Goal: Task Accomplishment & Management: Manage account settings

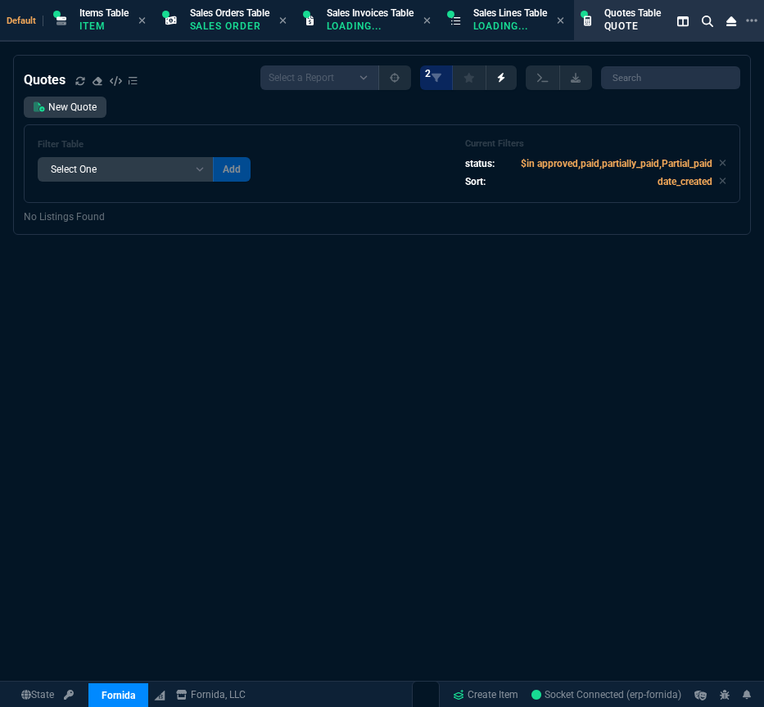
select select "4: SHAD"
select select
click at [118, 304] on div "Quotes Select a Report Fruit (MTD) APPROVED Quotes 2 New Quote Filter Table Sel…" at bounding box center [382, 436] width 764 height 762
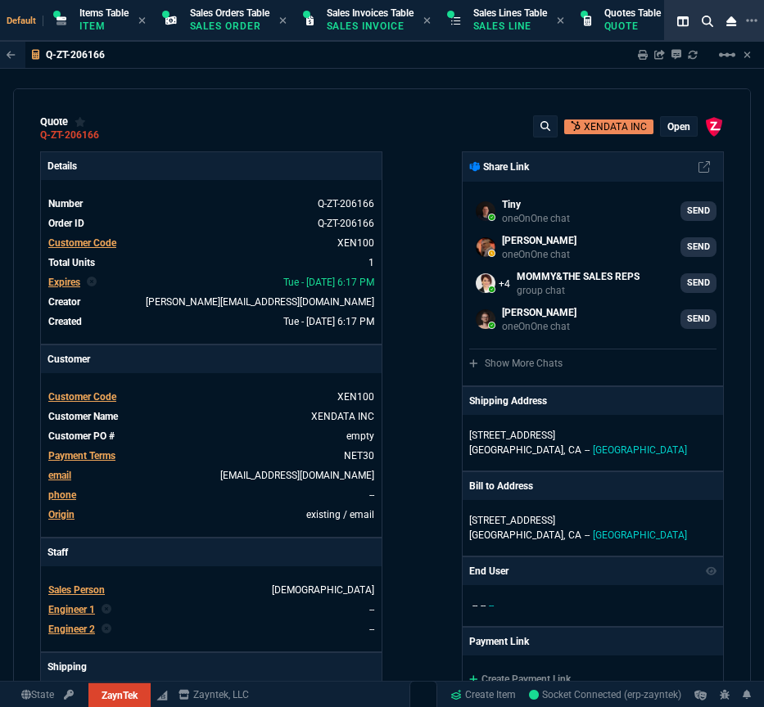
select select "4: SHAD"
click at [621, 26] on p "Quote" at bounding box center [632, 26] width 56 height 13
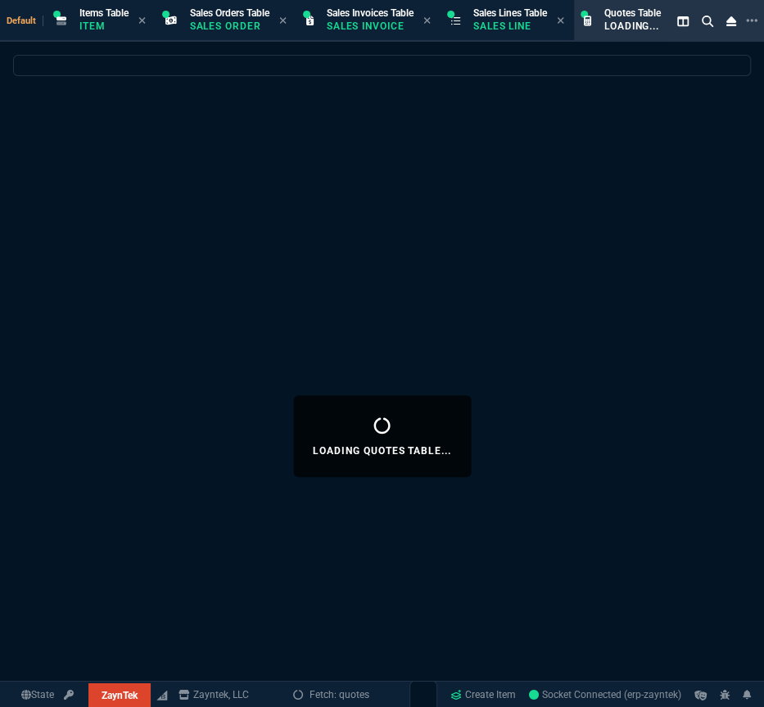
select select
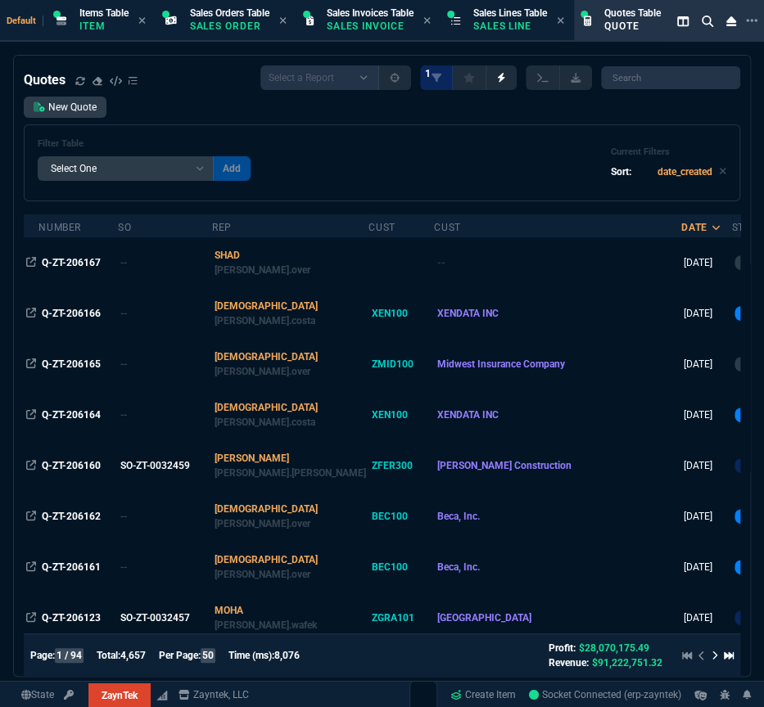
click at [296, 151] on div "Filter Table Select One Add Filter () creator (creator) Cust (headers.customerN…" at bounding box center [382, 162] width 689 height 49
click at [684, 80] on input "search" at bounding box center [670, 77] width 139 height 23
paste input "Q-ZT-206165*"
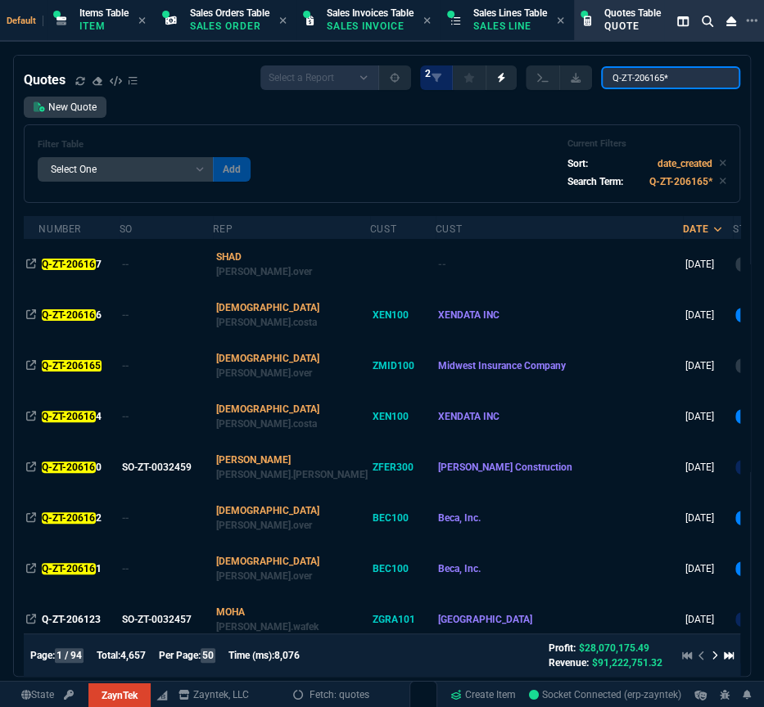
type input "Q-ZT-206165"
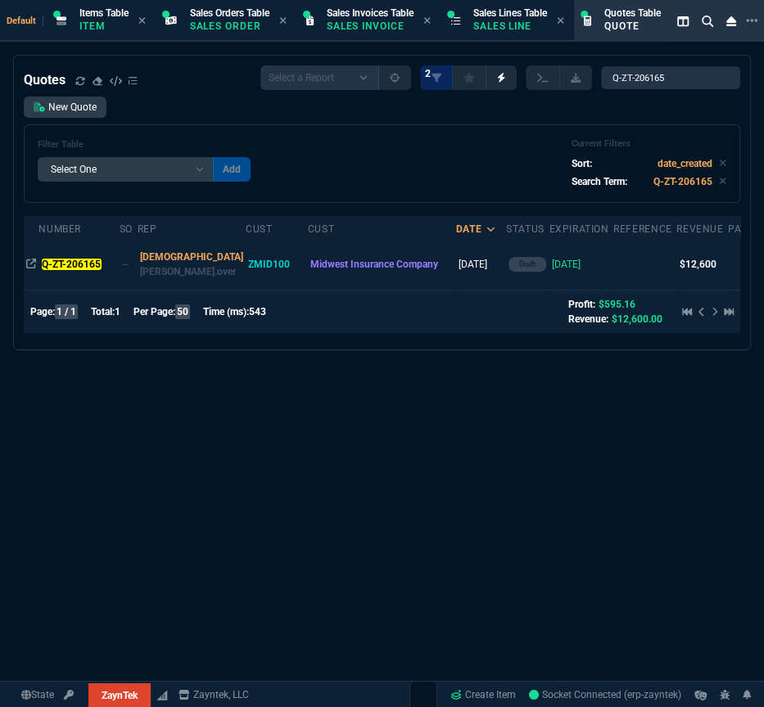
click at [47, 273] on td "Q-ZT-206165" at bounding box center [78, 264] width 80 height 51
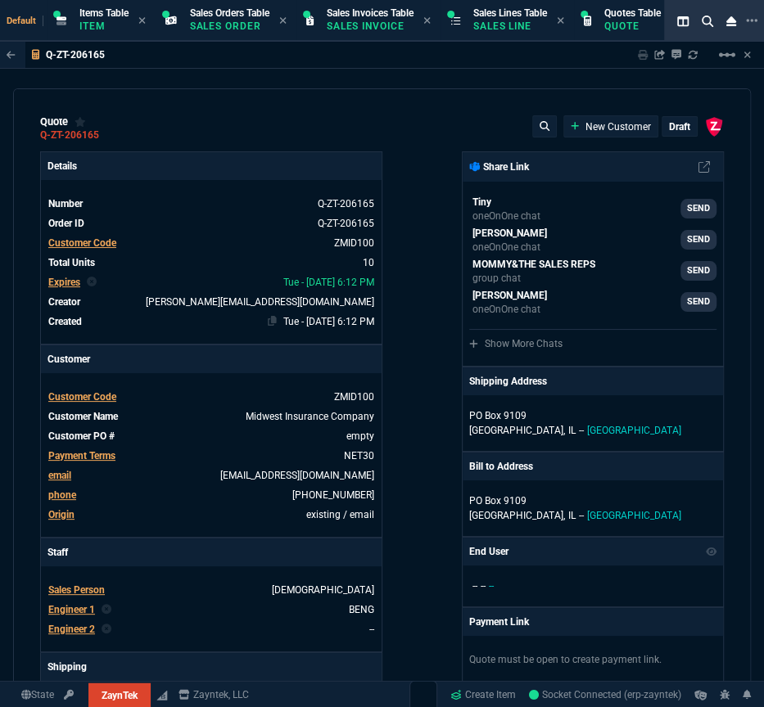
type input "10"
type input "122"
type input "42"
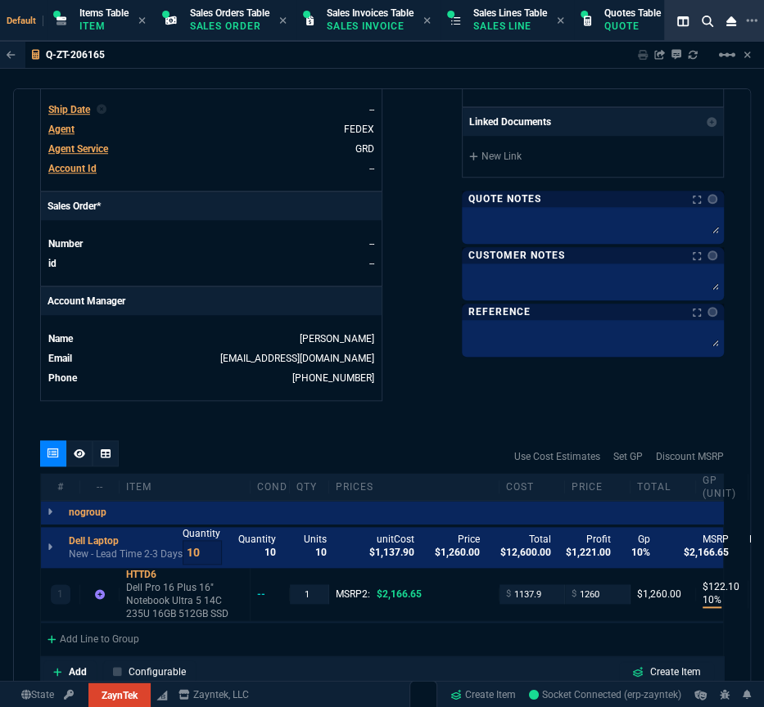
scroll to position [744, 0]
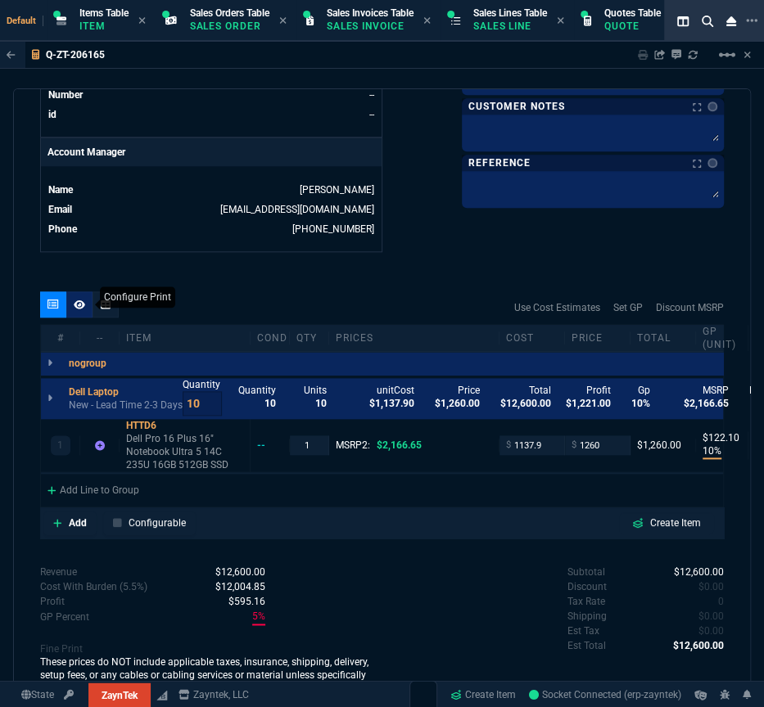
click at [74, 305] on icon at bounding box center [79, 305] width 11 height 10
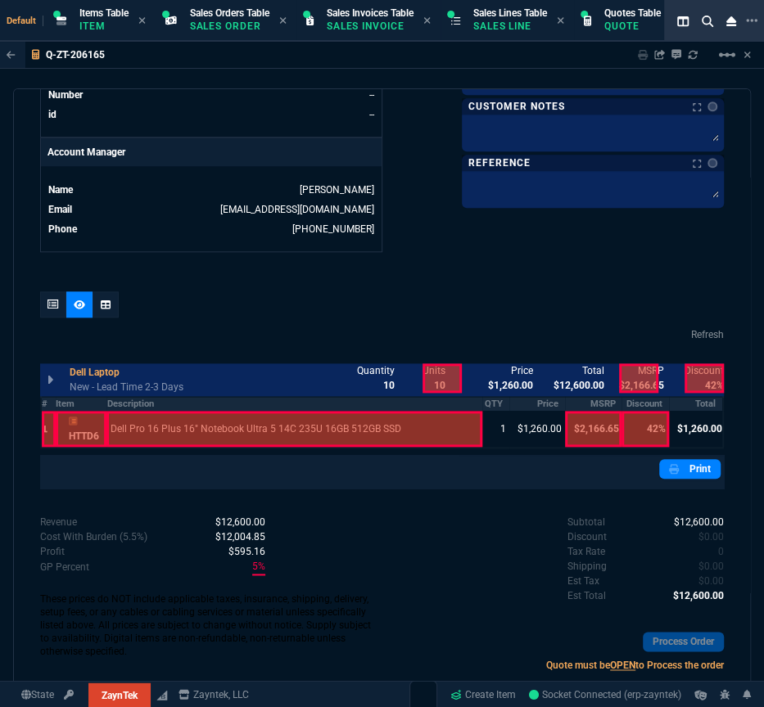
click at [48, 404] on th "#" at bounding box center [48, 404] width 15 height 14
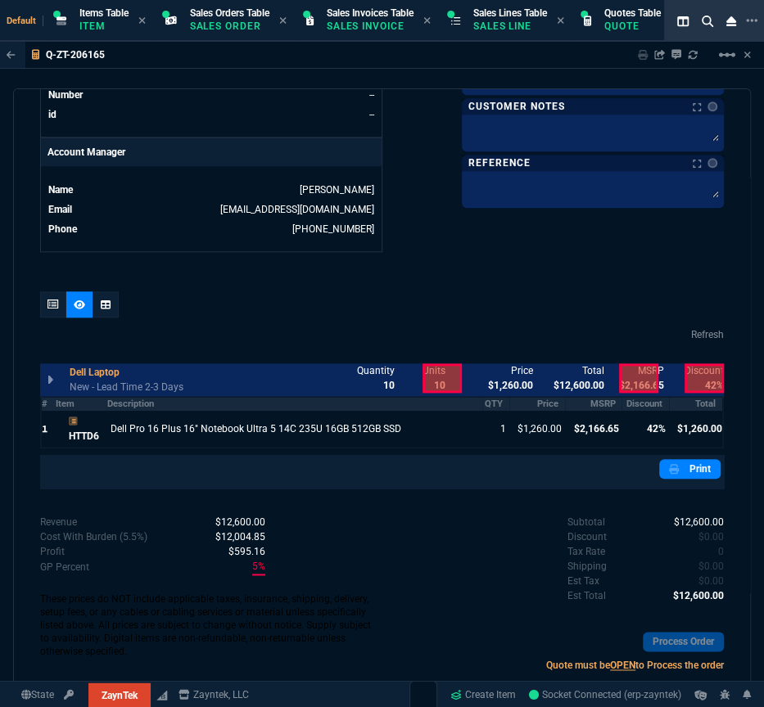
click at [84, 404] on th "Item" at bounding box center [82, 404] width 52 height 14
click at [603, 404] on th "MSRP" at bounding box center [593, 404] width 56 height 14
click at [633, 400] on th "Discount" at bounding box center [644, 404] width 47 height 14
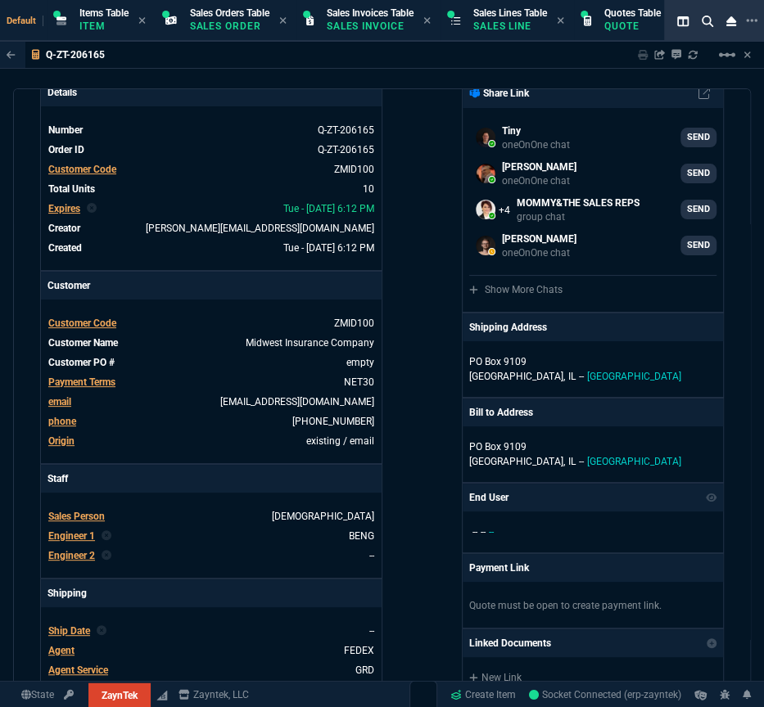
scroll to position [0, 0]
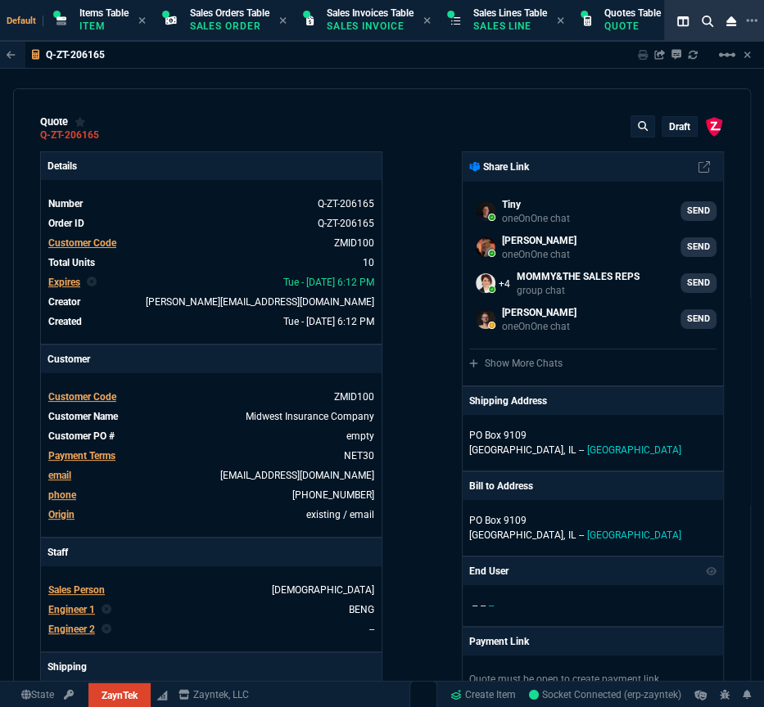
click at [671, 123] on p "draft" at bounding box center [679, 126] width 21 height 13
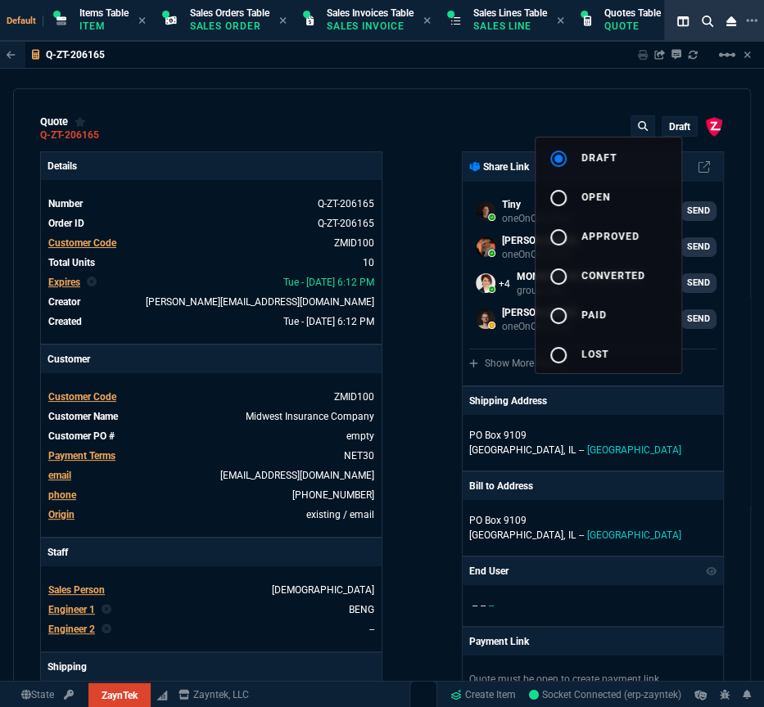
click at [618, 191] on button "radio_button_unchecked open" at bounding box center [608, 196] width 146 height 39
click at [477, 83] on div at bounding box center [382, 353] width 764 height 707
type input "10"
type input "122"
type input "42"
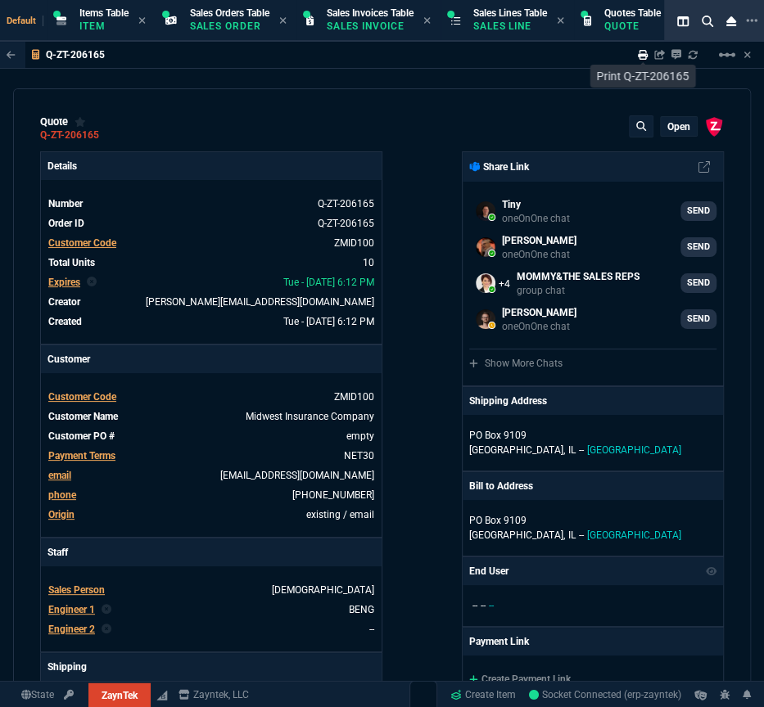
type input "10"
type input "122"
type input "42"
click at [639, 52] on icon at bounding box center [643, 55] width 10 height 10
type input "10"
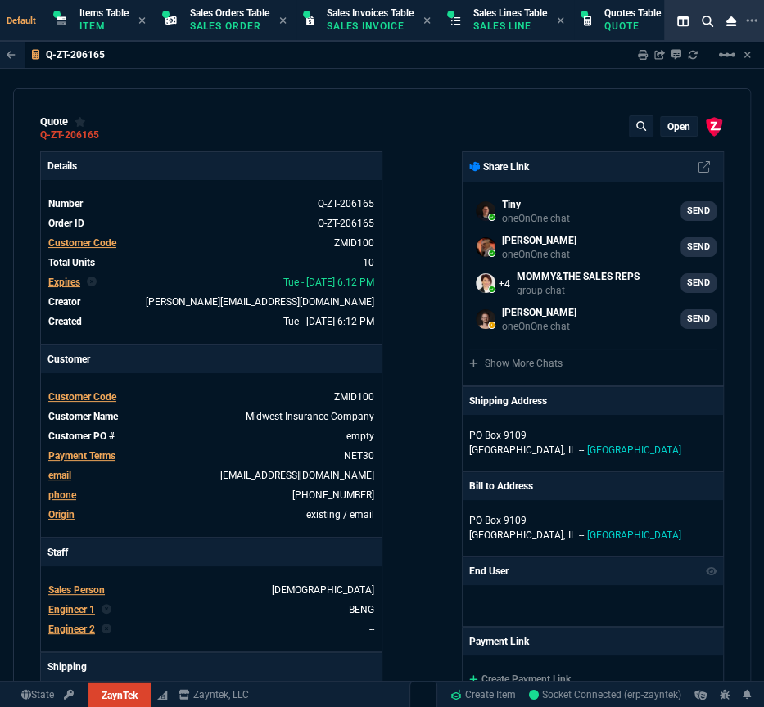
type input "122"
type input "42"
click at [640, 54] on icon at bounding box center [643, 55] width 10 height 10
type input "10"
type input "122"
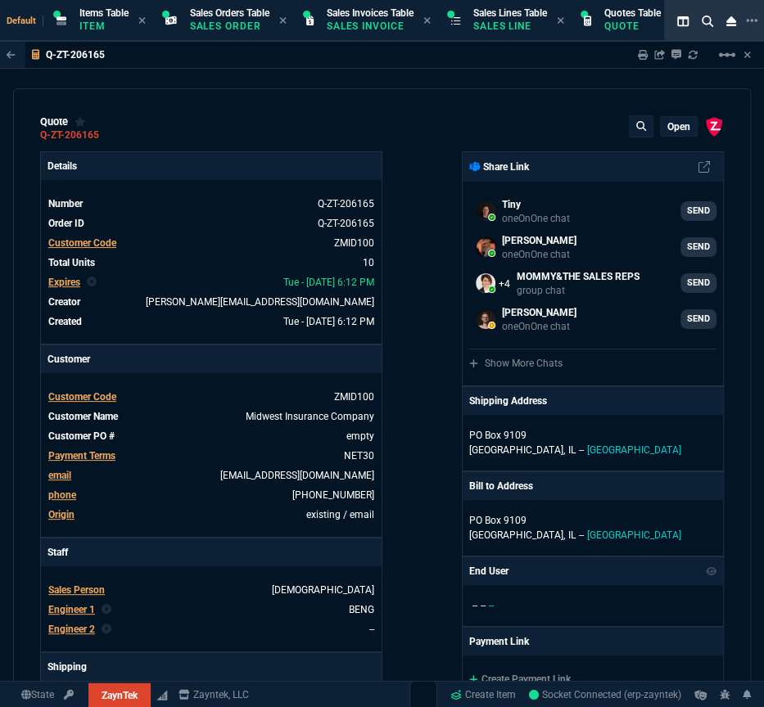
type input "42"
click at [115, 357] on p "Customer" at bounding box center [211, 360] width 341 height 28
click at [242, 202] on div "quote Q-ZT-206165 open ZaynTek, LLC 2609 Technology Dr Suite 200 Plano, TX 7507…" at bounding box center [382, 388] width 738 height 601
drag, startPoint x: 762, startPoint y: 2, endPoint x: 1091, endPoint y: 34, distance: 329.8
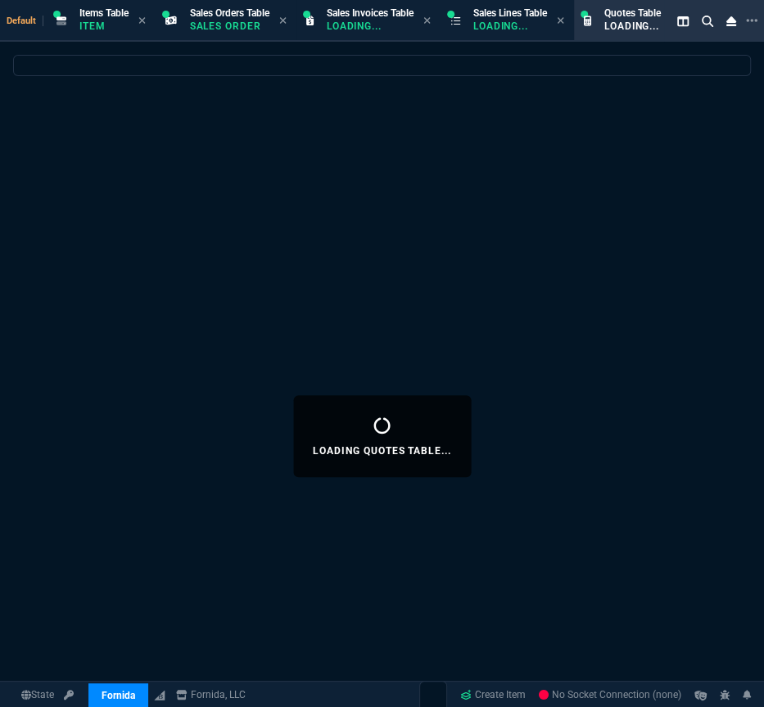
select select "4: SHAD"
select select
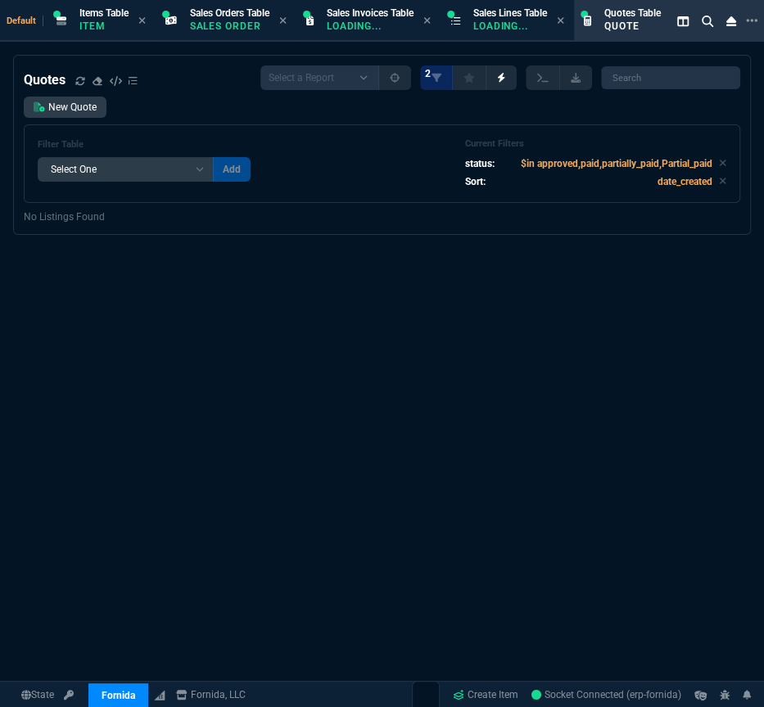
click at [206, 322] on div "Quotes Select a Report Fruit (MTD) APPROVED Quotes 2 New Quote Filter Table Sel…" at bounding box center [382, 436] width 764 height 762
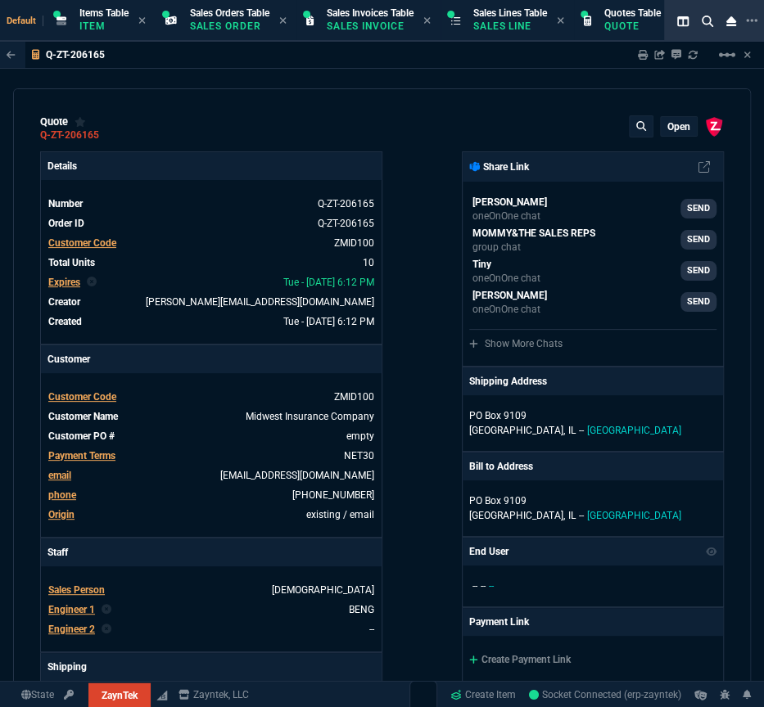
type input "10"
type input "122"
select select "4: SHAD"
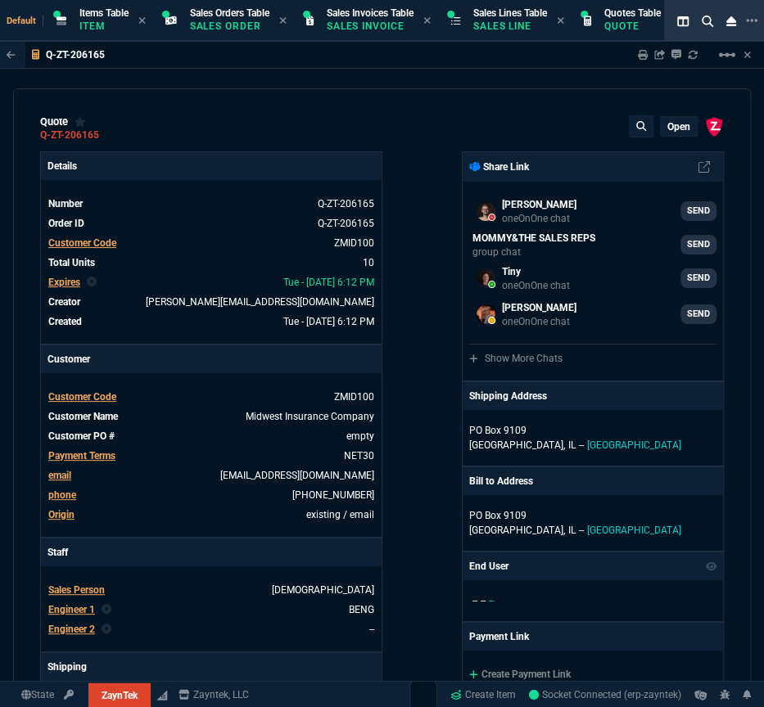
type input "42"
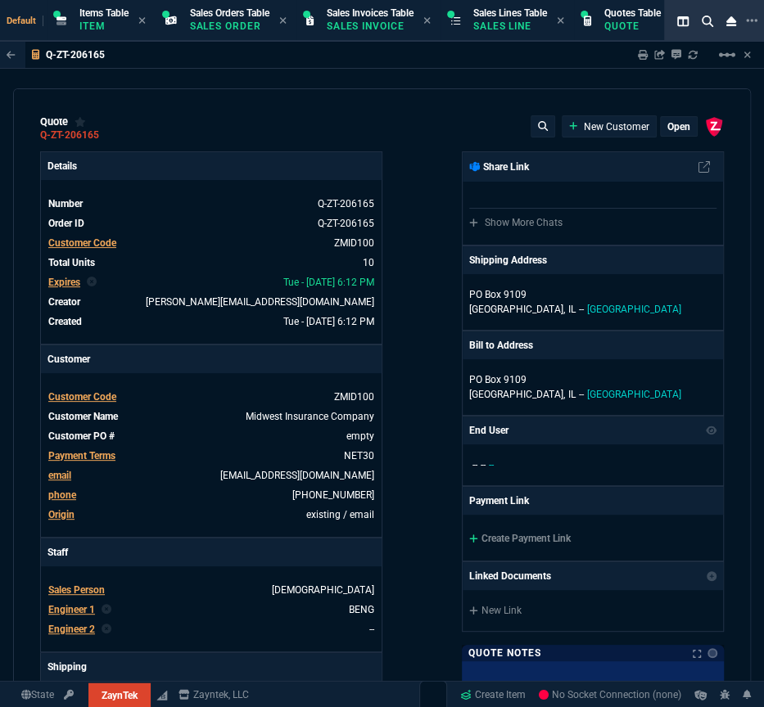
select select "4: SHAD"
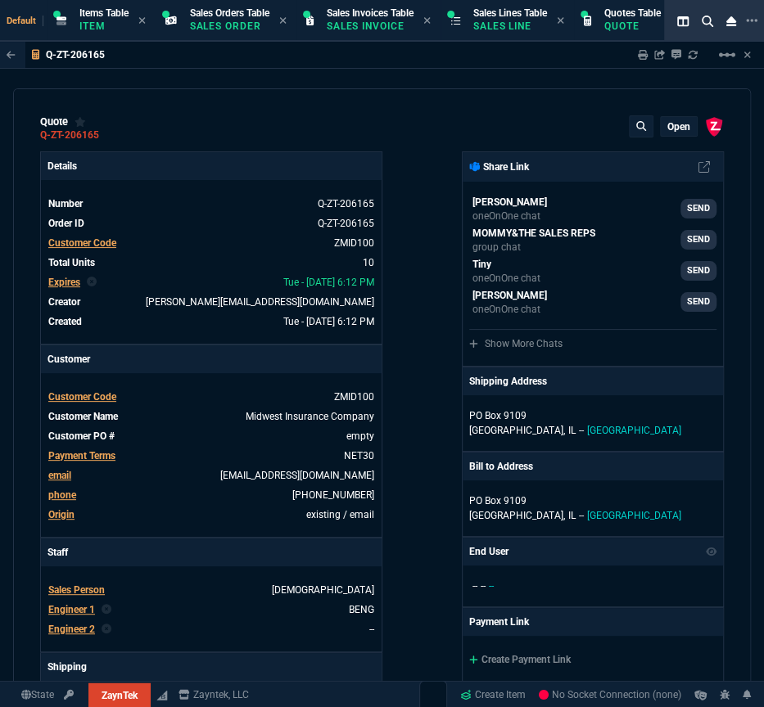
type input "10"
type input "122"
type input "42"
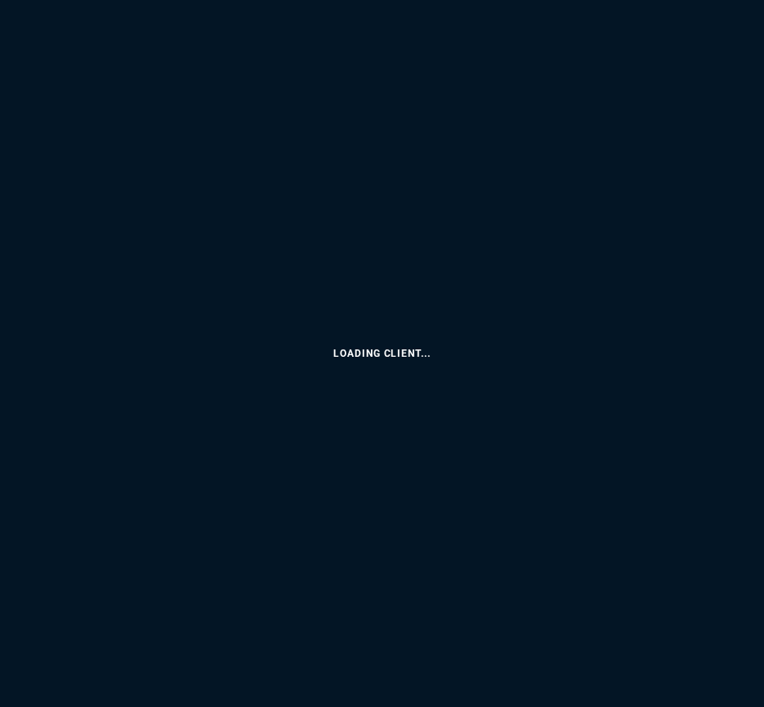
select select
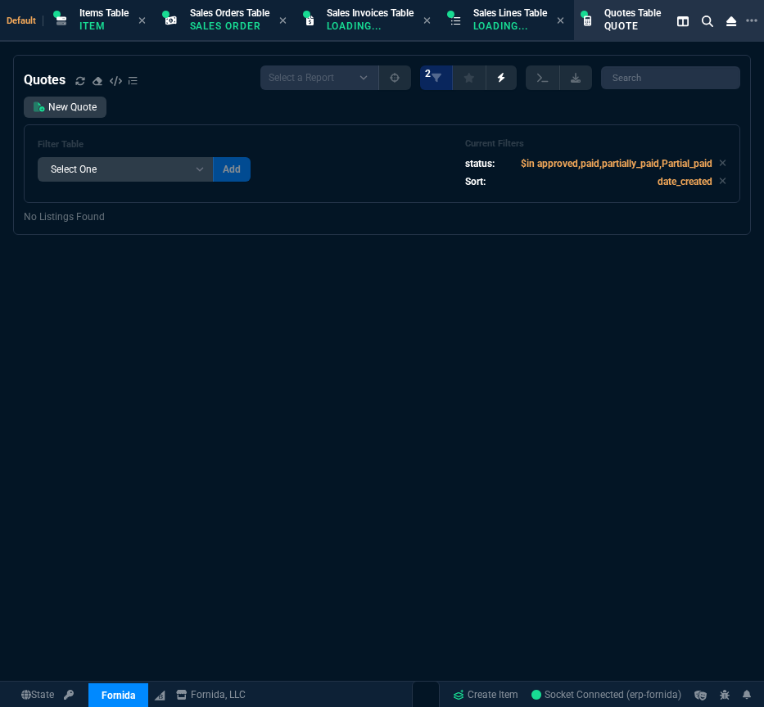
select select "4: SHAD"
